Goal: Task Accomplishment & Management: Manage account settings

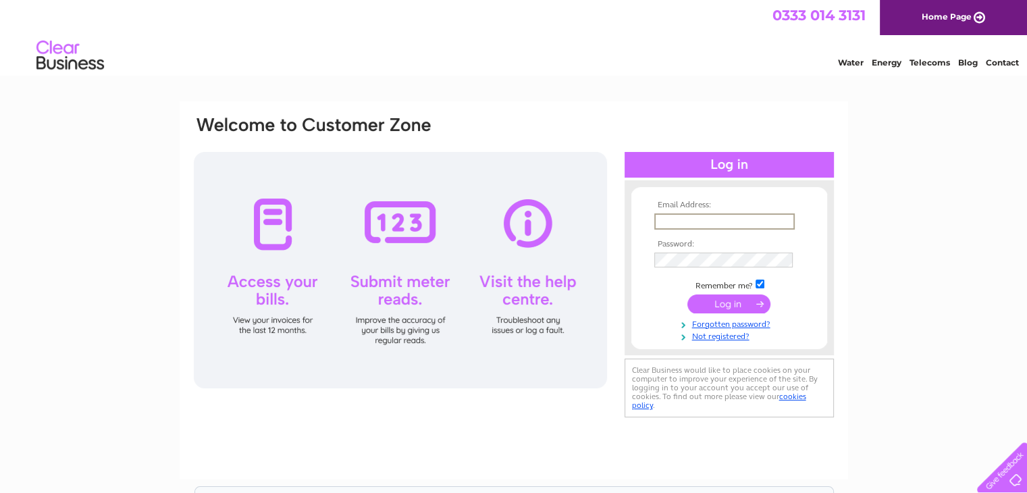
click at [756, 219] on input "text" at bounding box center [724, 221] width 140 height 16
type input "[EMAIL_ADDRESS][DOMAIN_NAME]"
click at [967, 288] on div "Email Address: [EMAIL_ADDRESS][DOMAIN_NAME] Password:" at bounding box center [513, 405] width 1027 height 609
click at [728, 298] on input "submit" at bounding box center [728, 302] width 83 height 19
